Goal: Information Seeking & Learning: Compare options

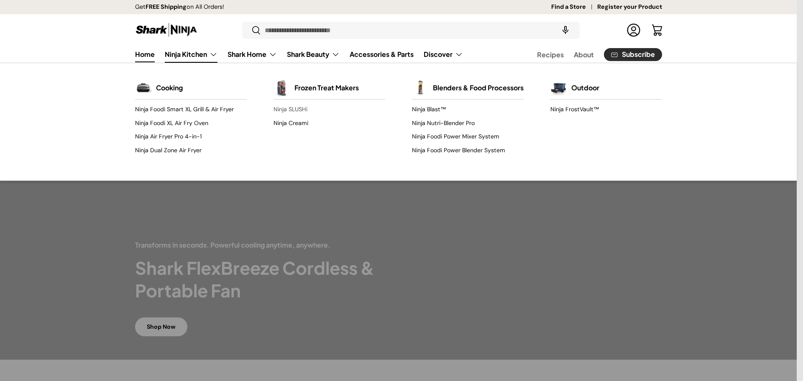
click at [299, 109] on link "Ninja SLUSHi" at bounding box center [330, 109] width 112 height 13
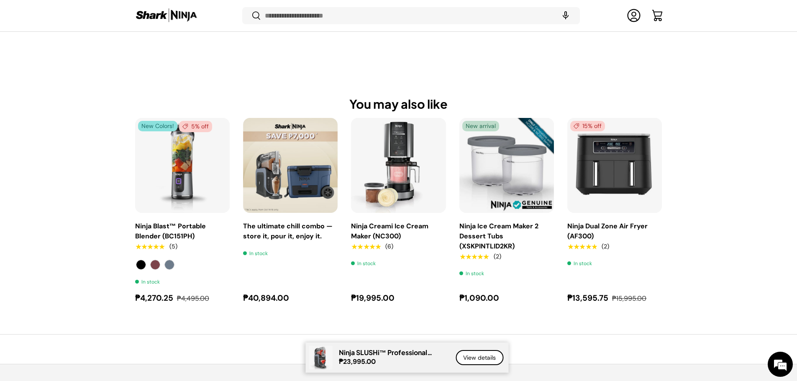
scroll to position [1003, 0]
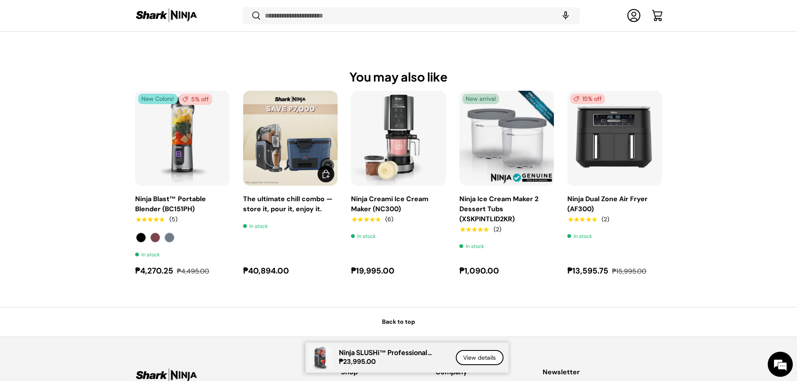
click at [284, 195] on link "The ultimate chill combo — store it, pour it, enjoy it." at bounding box center [288, 203] width 90 height 19
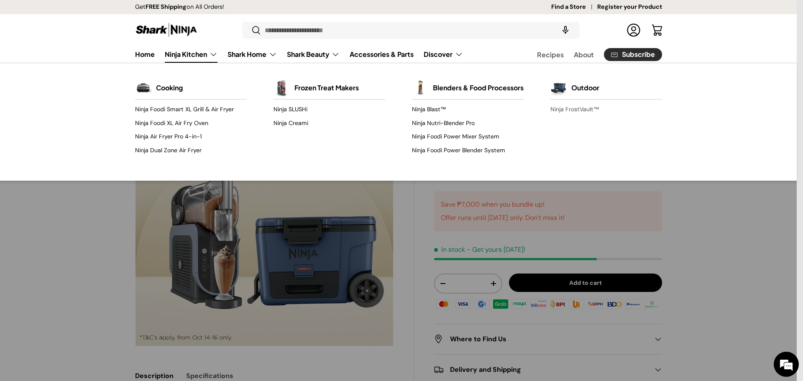
click at [573, 106] on link "Ninja FrostVault™" at bounding box center [606, 109] width 112 height 13
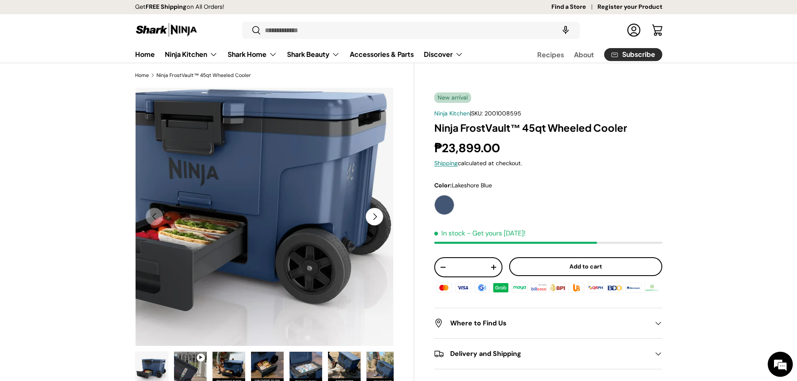
scroll to position [125, 0]
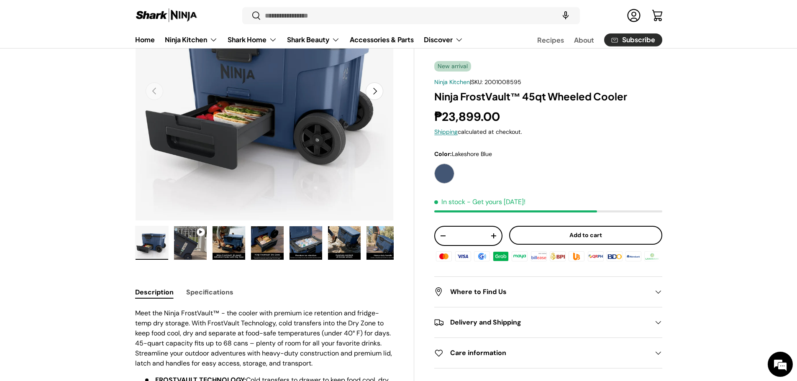
click at [196, 243] on img "Gallery Viewer" at bounding box center [190, 242] width 33 height 33
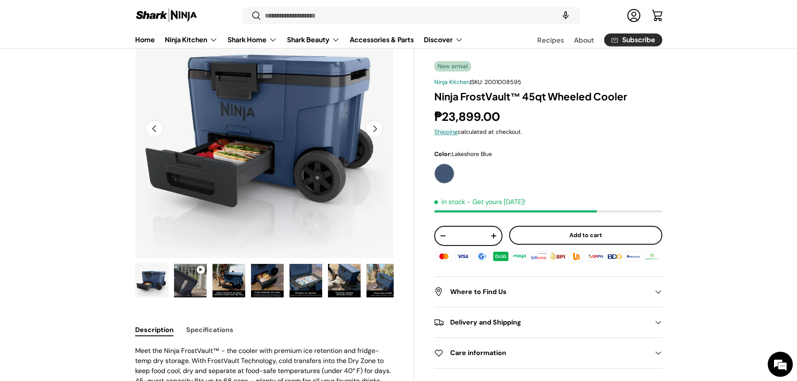
scroll to position [0, 263]
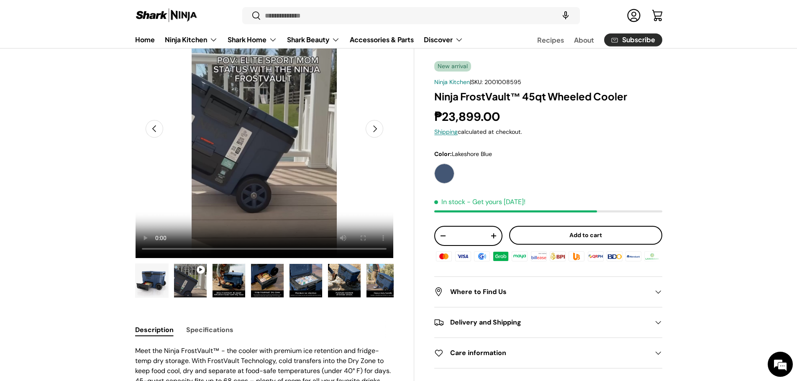
click at [224, 274] on img "Gallery Viewer" at bounding box center [228, 280] width 33 height 33
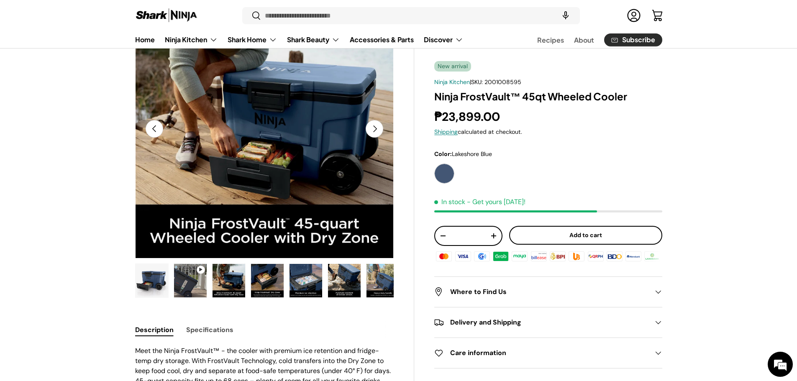
click at [263, 276] on img "Gallery Viewer" at bounding box center [267, 280] width 33 height 33
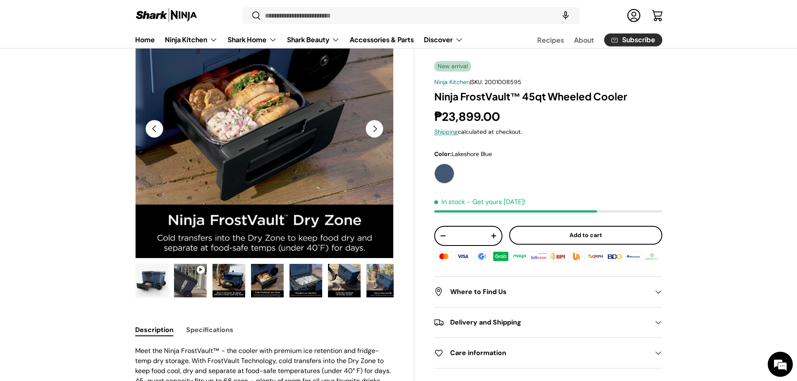
scroll to position [0, 0]
click at [310, 274] on img "Gallery Viewer" at bounding box center [305, 280] width 33 height 33
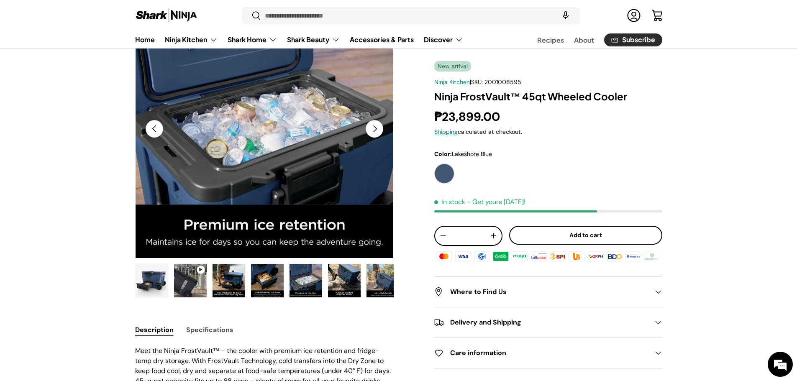
click at [338, 275] on img "Gallery Viewer" at bounding box center [344, 280] width 33 height 33
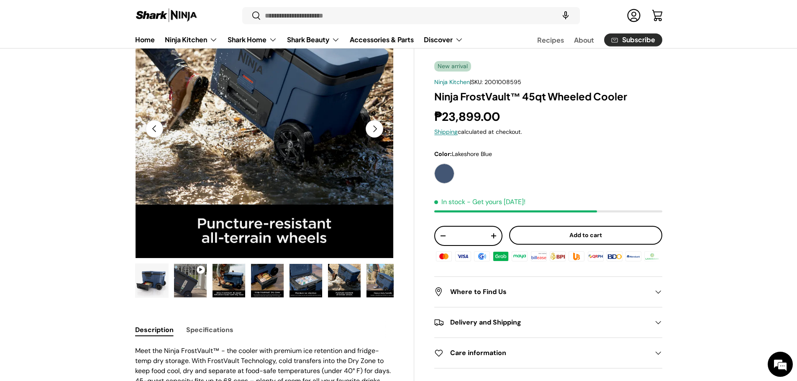
click at [345, 279] on img "Gallery Viewer" at bounding box center [344, 280] width 33 height 33
click at [375, 280] on img "Gallery Viewer" at bounding box center [382, 280] width 33 height 33
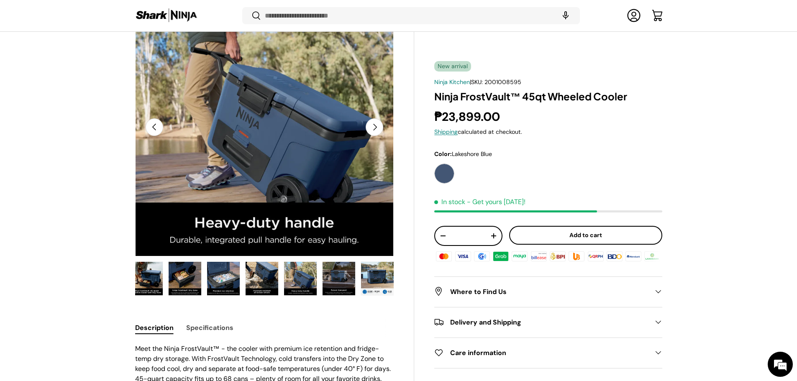
scroll to position [253, 0]
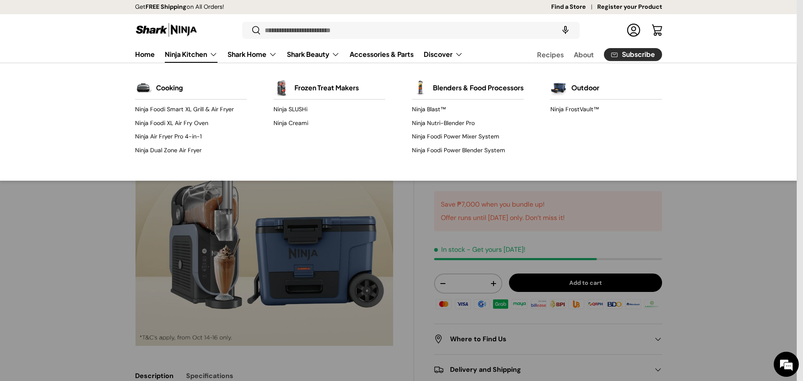
click at [217, 51] on link "Ninja Kitchen" at bounding box center [191, 54] width 53 height 17
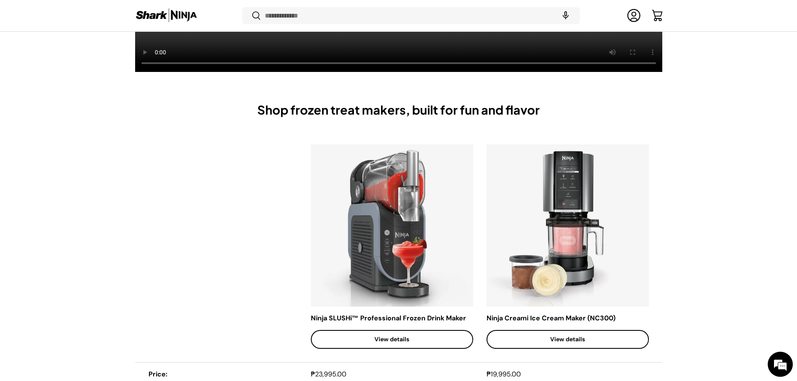
scroll to position [333, 0]
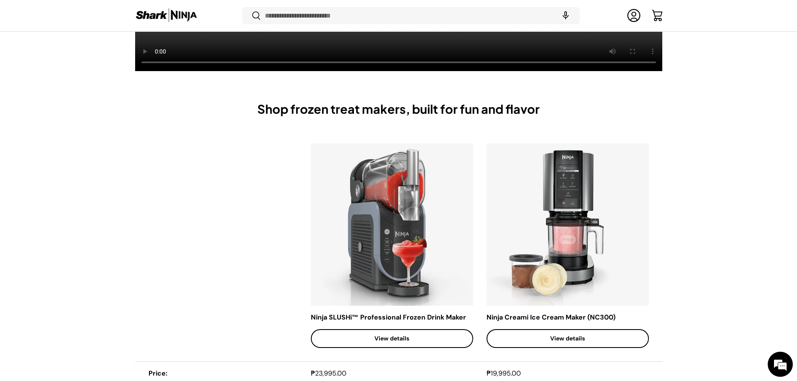
click at [403, 334] on link "View details" at bounding box center [392, 338] width 162 height 19
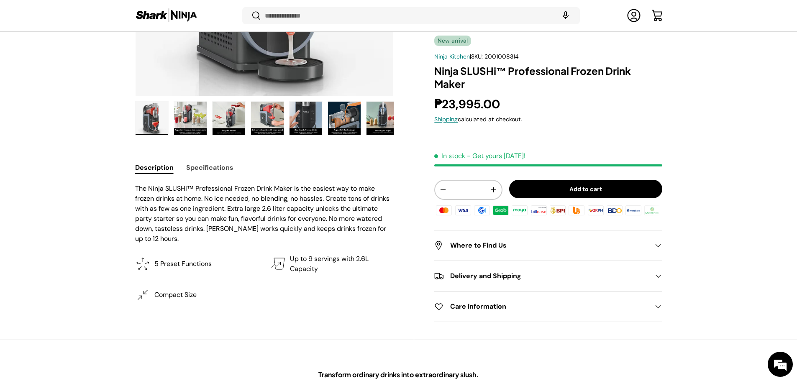
scroll to position [249, 0]
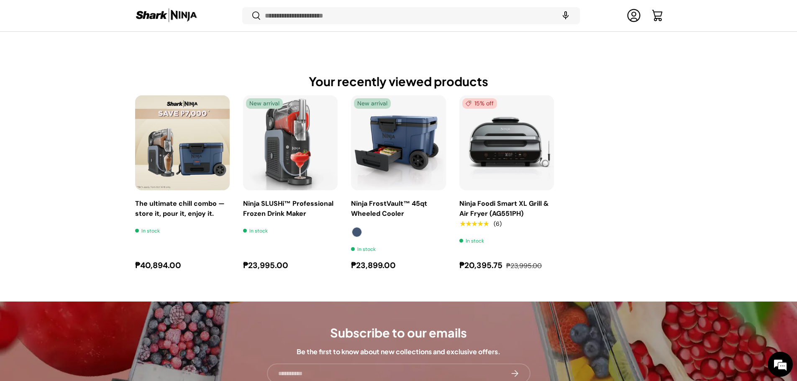
scroll to position [3845, 0]
